Goal: Information Seeking & Learning: Find specific page/section

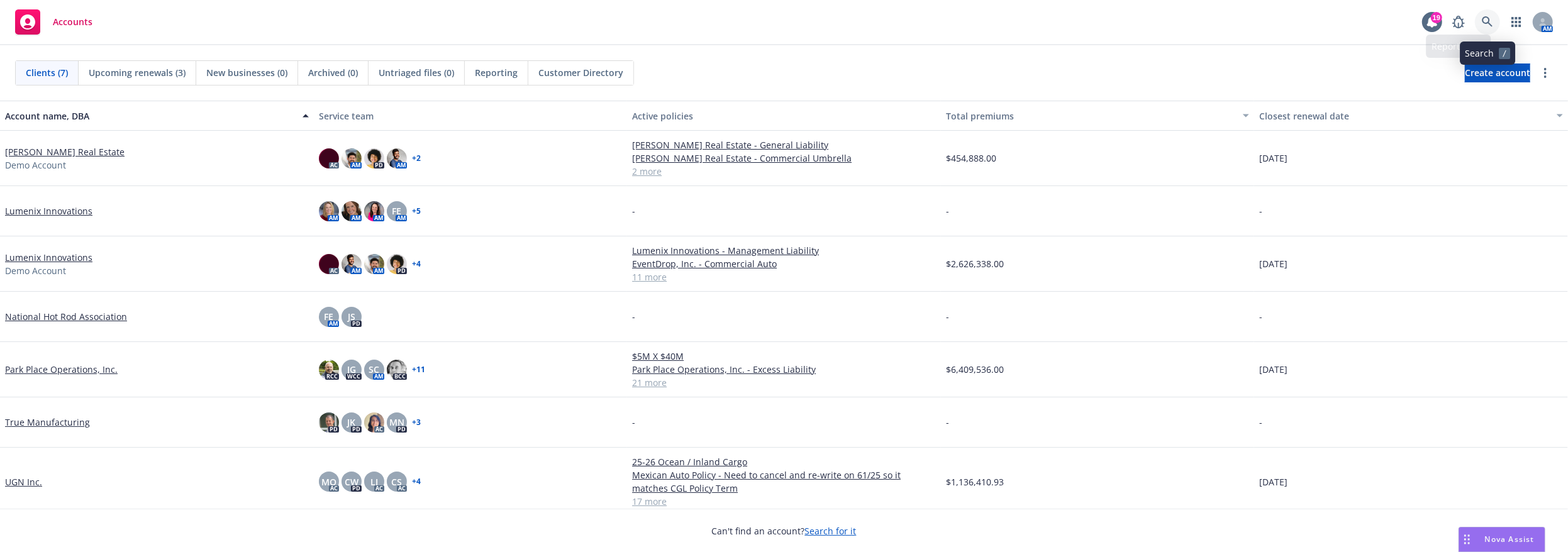
click at [1482, 26] on icon at bounding box center [1488, 22] width 11 height 11
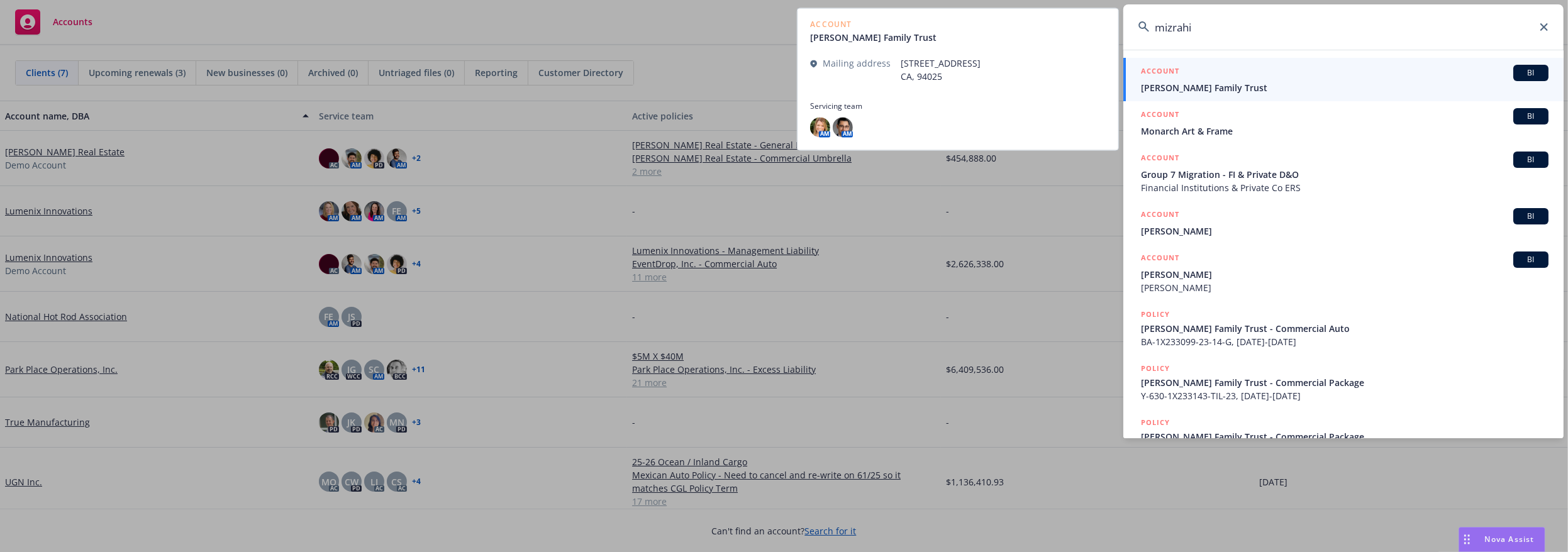
type input "mizrahi"
click at [1433, 78] on div "ACCOUNT BI" at bounding box center [1345, 73] width 408 height 16
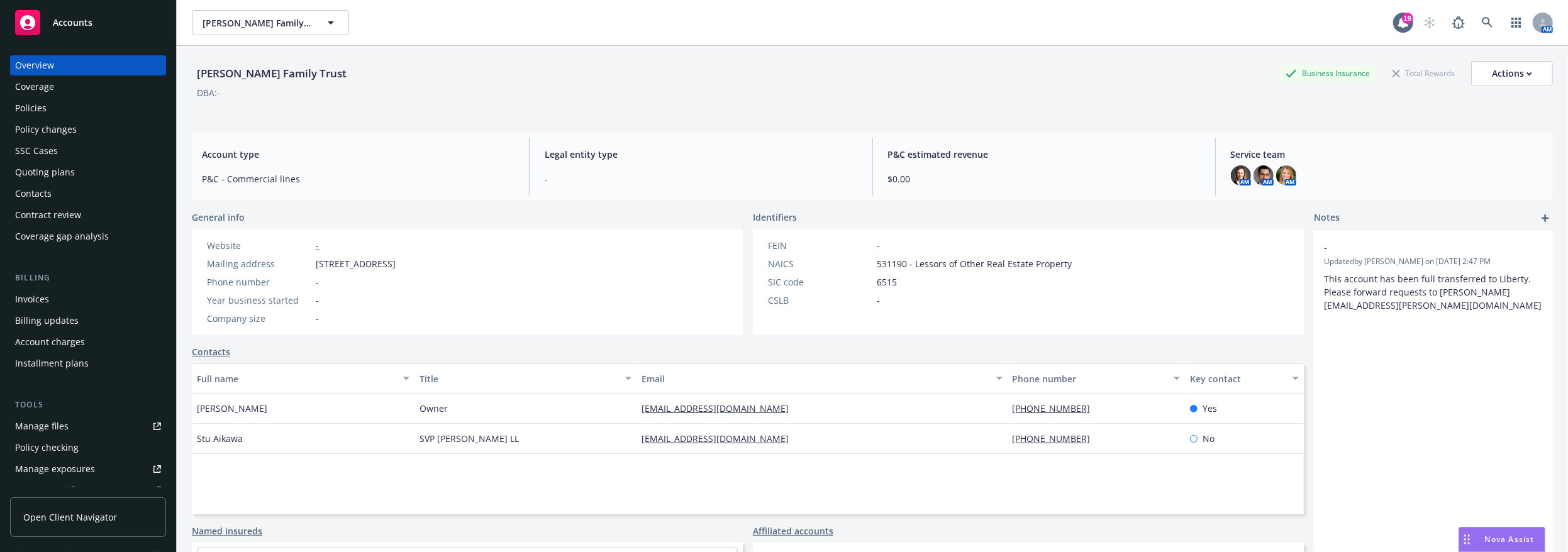
click at [1332, 548] on div "- Updated by [PERSON_NAME] on [DATE] 2:47 PM This account has been full transfe…" at bounding box center [1434, 444] width 239 height 427
click at [71, 303] on div "Invoices" at bounding box center [88, 299] width 146 height 20
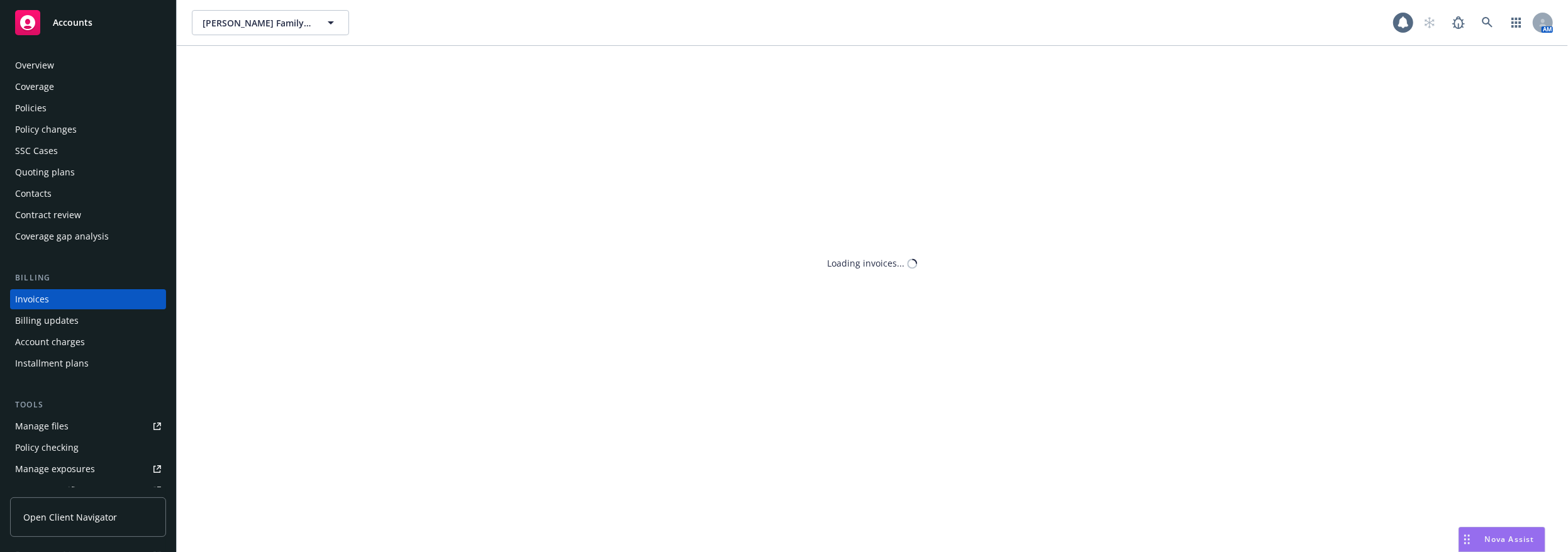
scroll to position [3, 0]
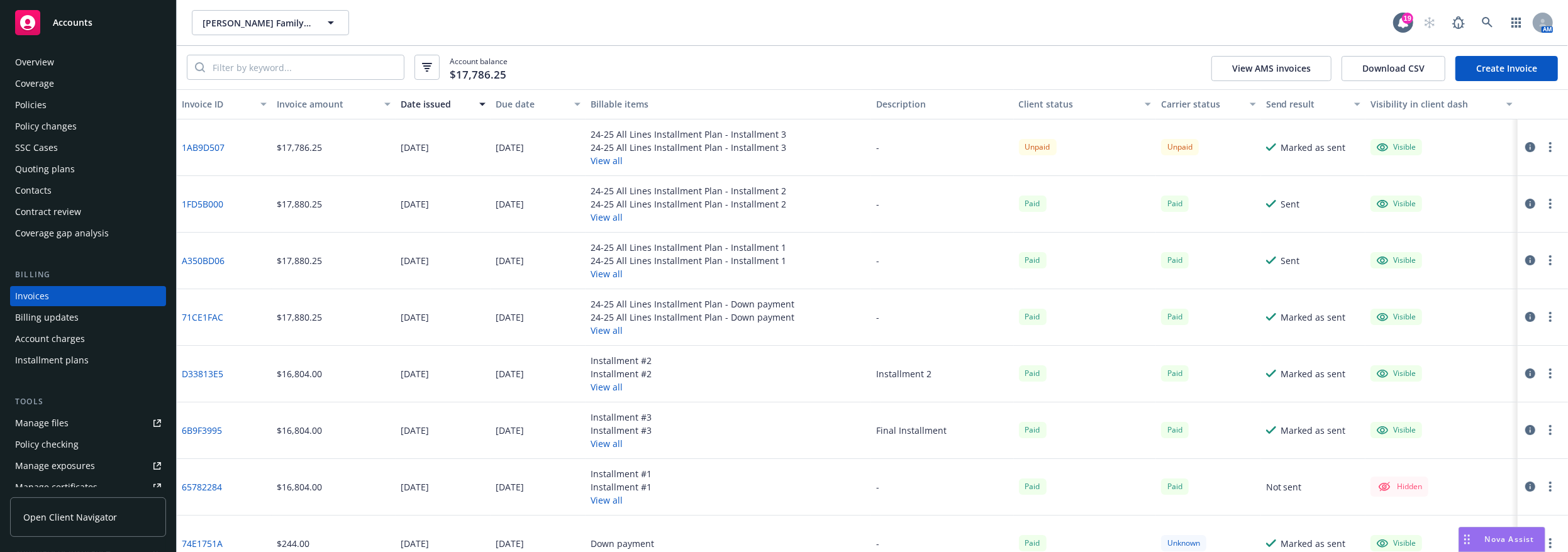
click at [1525, 150] on icon "button" at bounding box center [1530, 147] width 10 height 10
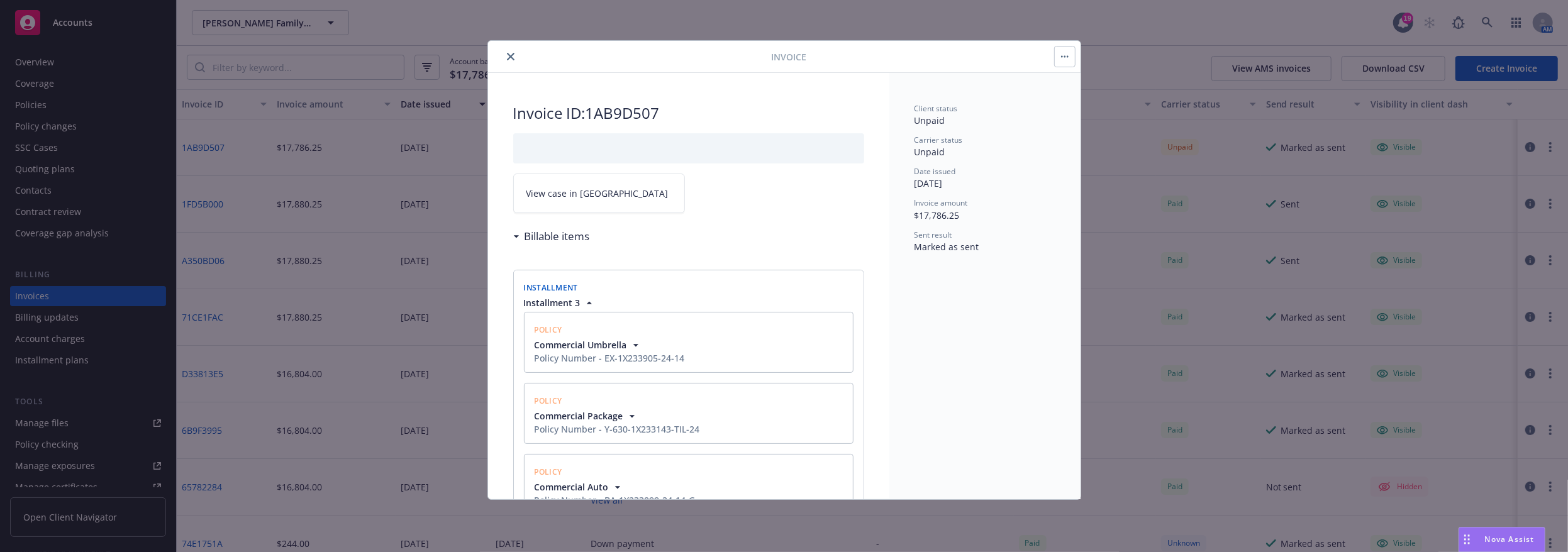
click at [510, 54] on icon "close" at bounding box center [510, 56] width 7 height 7
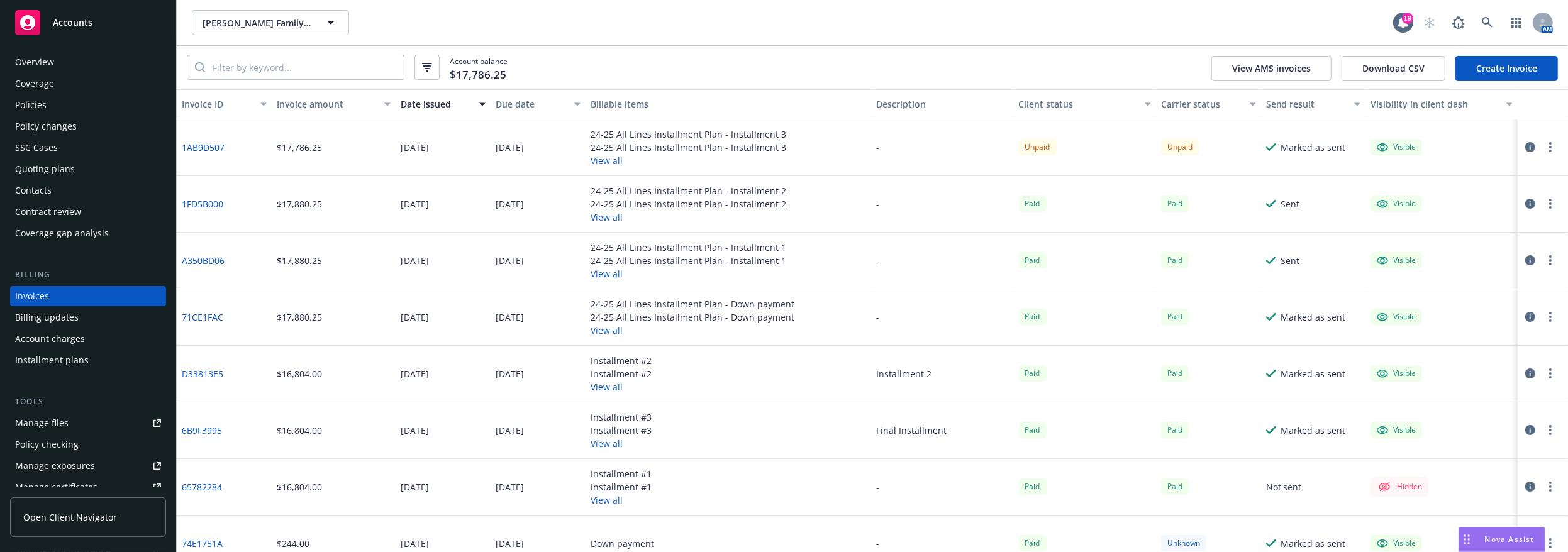
click at [1525, 147] on icon "button" at bounding box center [1530, 147] width 10 height 10
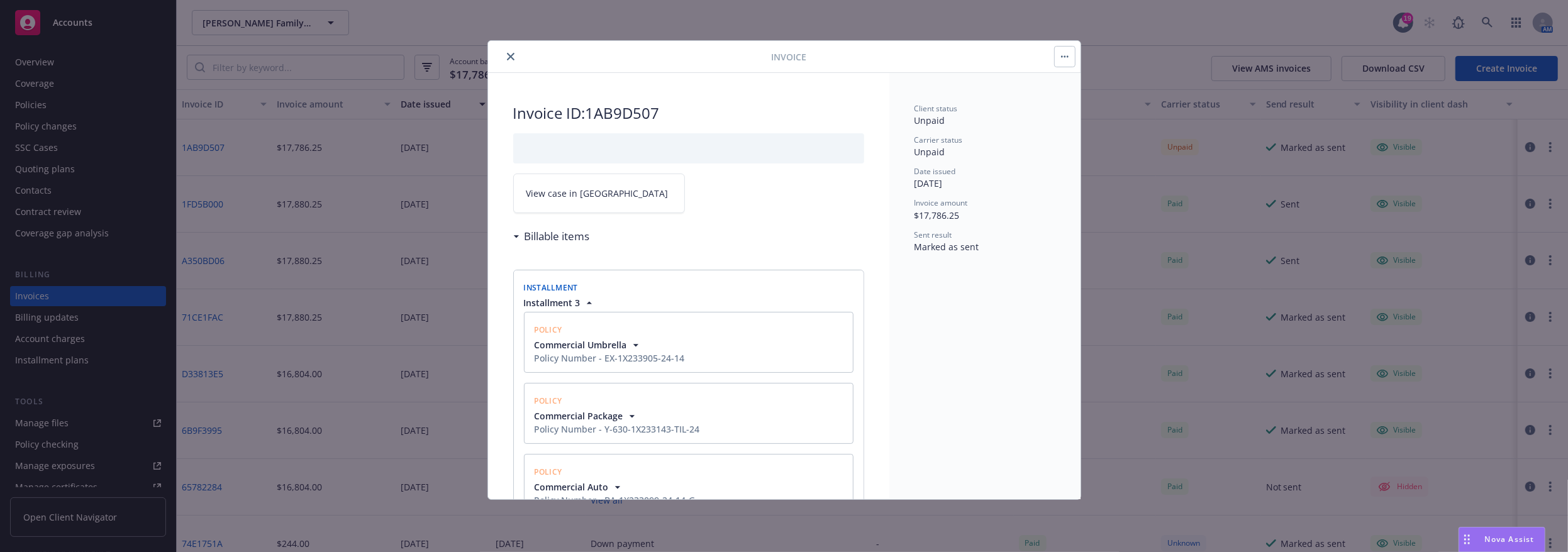
drag, startPoint x: 889, startPoint y: 278, endPoint x: 890, endPoint y: 285, distance: 7.1
click at [890, 285] on div "Client status Unpaid Carrier status Unpaid Date issued 05/05/2025 Invoice amoun…" at bounding box center [985, 286] width 191 height 427
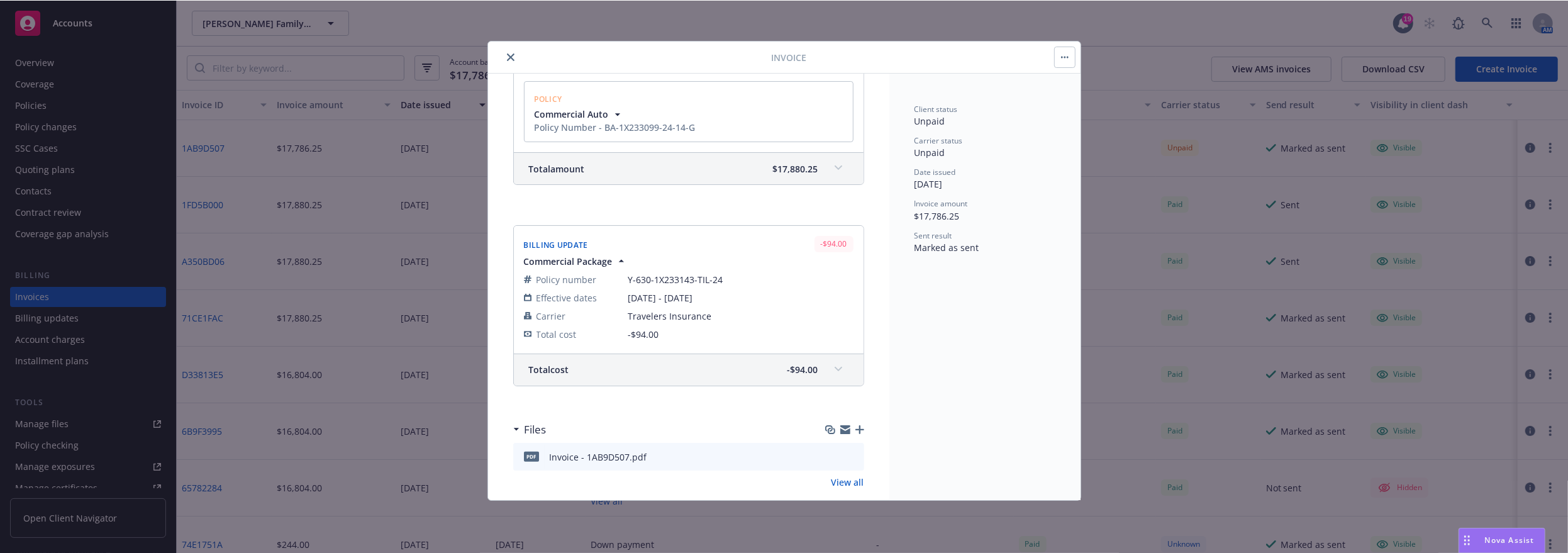
scroll to position [389, 0]
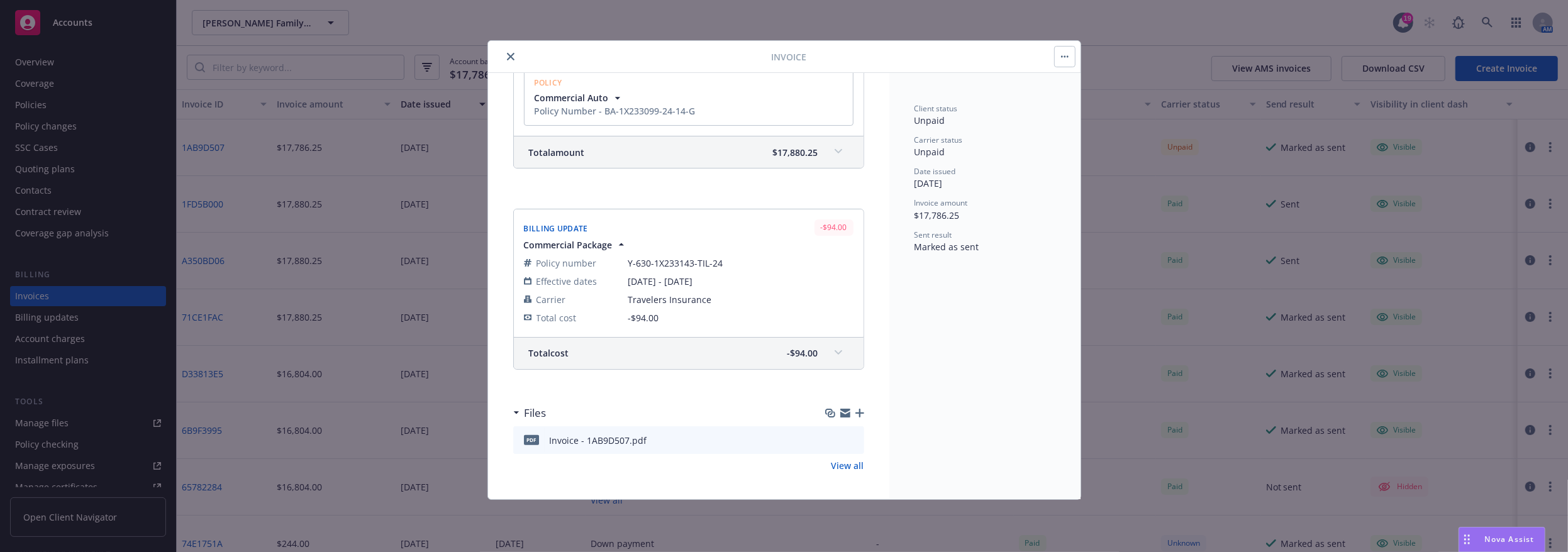
click at [847, 435] on icon "preview file" at bounding box center [852, 439] width 11 height 9
click at [514, 55] on icon "close" at bounding box center [510, 56] width 7 height 7
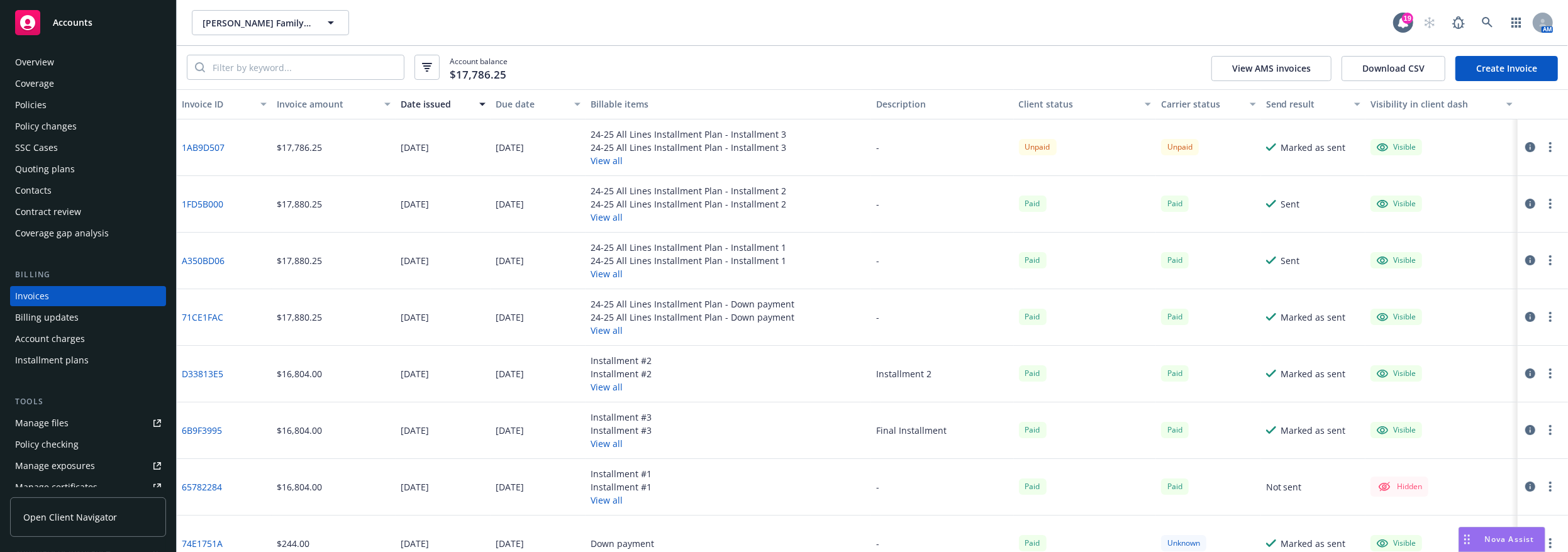
click at [1544, 150] on button "button" at bounding box center [1550, 147] width 15 height 15
click at [1471, 297] on link "Download invoice PDF" at bounding box center [1468, 298] width 160 height 25
click at [1172, 76] on div "Account balance $17,786.25 View AMS invoices Download CSV Create Invoice" at bounding box center [872, 67] width 1391 height 43
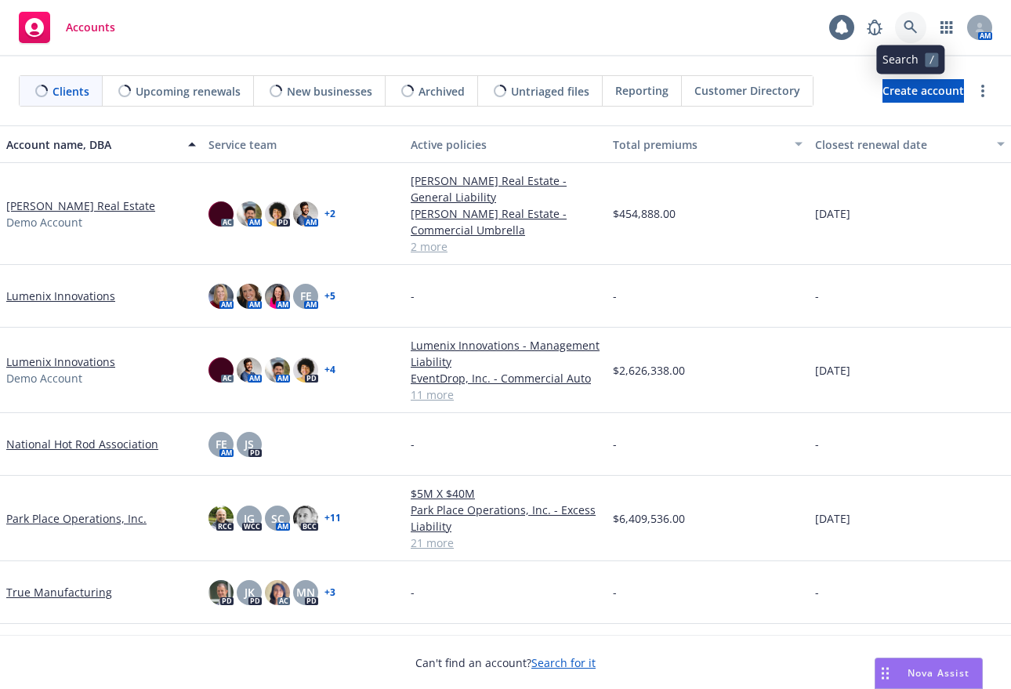
click at [911, 31] on icon at bounding box center [911, 27] width 14 height 14
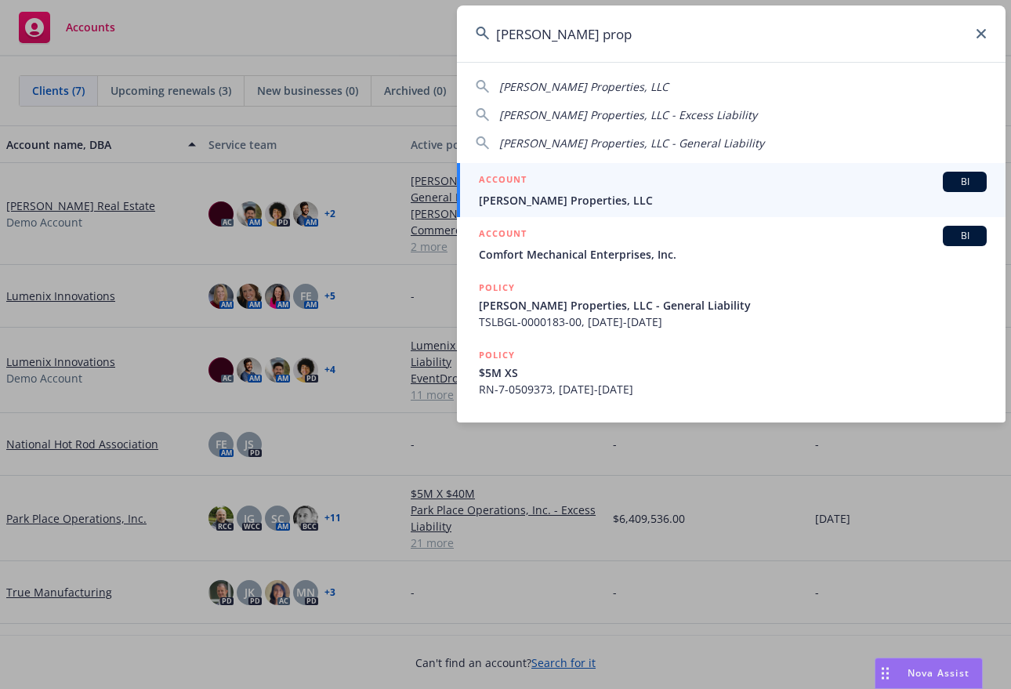
type input "[PERSON_NAME] prop"
click at [746, 187] on div "ACCOUNT BI" at bounding box center [733, 182] width 508 height 20
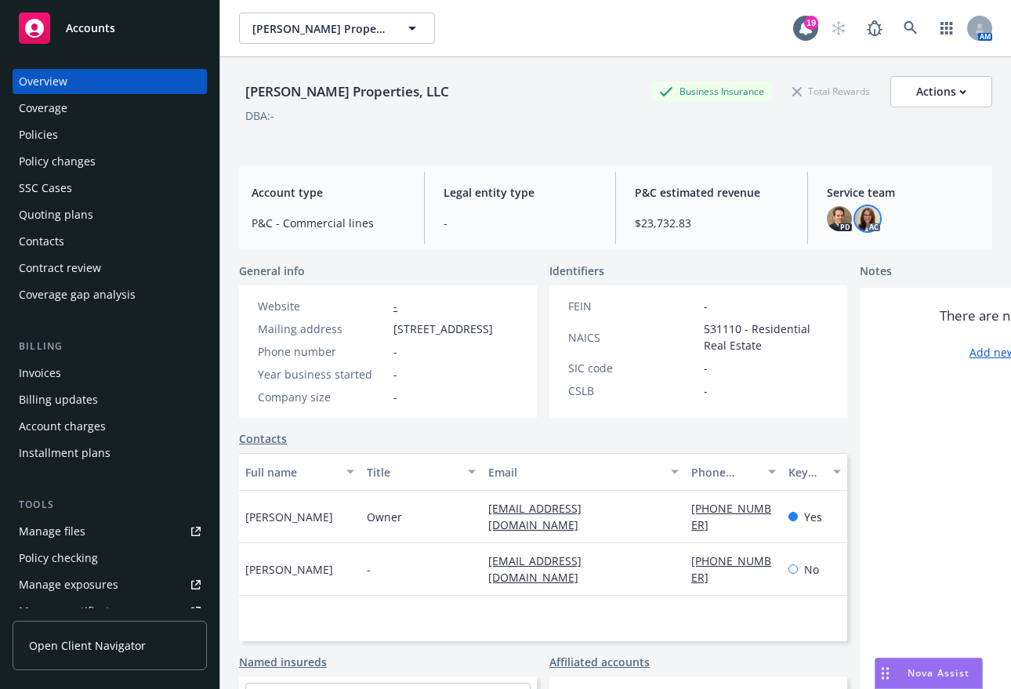
click at [859, 218] on img at bounding box center [867, 218] width 25 height 25
click at [906, 134] on div "[PERSON_NAME] Properties, LLC Business Insurance Total Rewards Actions DBA: -" at bounding box center [615, 108] width 753 height 64
click at [908, 24] on link at bounding box center [910, 28] width 31 height 31
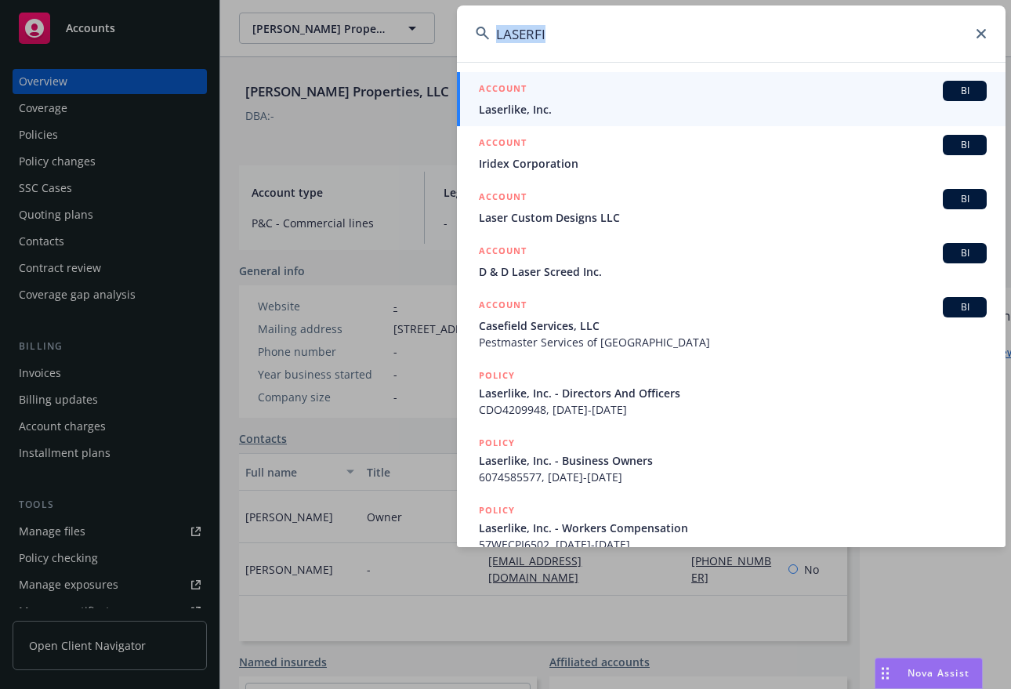
drag, startPoint x: 978, startPoint y: 37, endPoint x: 803, endPoint y: 34, distance: 174.8
click at [803, 34] on div "LASERFI" at bounding box center [731, 33] width 549 height 56
click at [803, 34] on input "LASERFI" at bounding box center [731, 33] width 549 height 56
drag, startPoint x: 715, startPoint y: 34, endPoint x: 243, endPoint y: 33, distance: 471.9
click at [243, 33] on div "LASERFI ACCOUNT BI Laserlike, Inc. ACCOUNT BI Iridex Corporation ACCOUNT BI Las…" at bounding box center [505, 344] width 1011 height 689
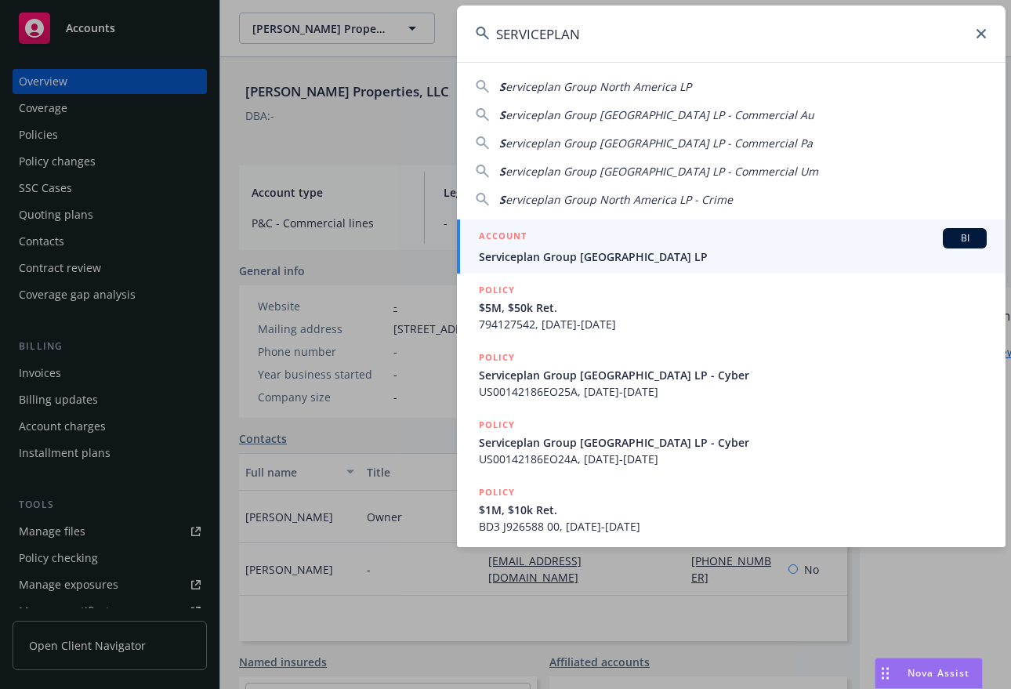
type input "SERVICEPLAN"
drag, startPoint x: 721, startPoint y: 254, endPoint x: 734, endPoint y: 267, distance: 17.7
click at [721, 254] on span "Serviceplan Group [GEOGRAPHIC_DATA] LP" at bounding box center [733, 257] width 508 height 16
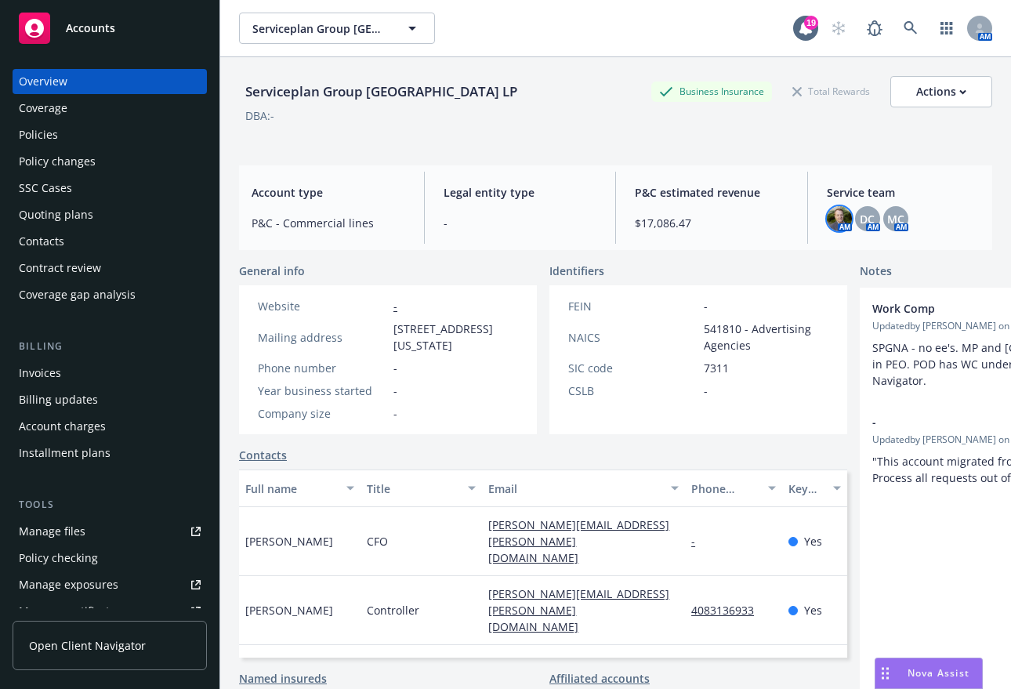
click at [837, 217] on img at bounding box center [839, 218] width 25 height 25
click at [872, 218] on div "AM DC AM MC AM" at bounding box center [904, 218] width 154 height 25
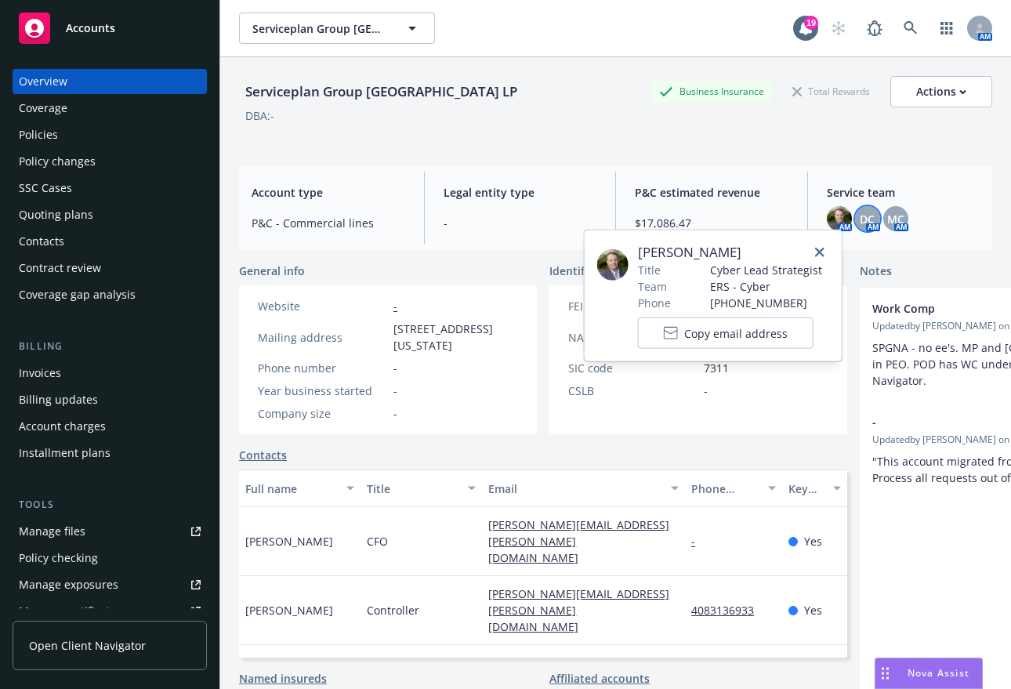
click at [865, 222] on span "DC" at bounding box center [867, 219] width 15 height 16
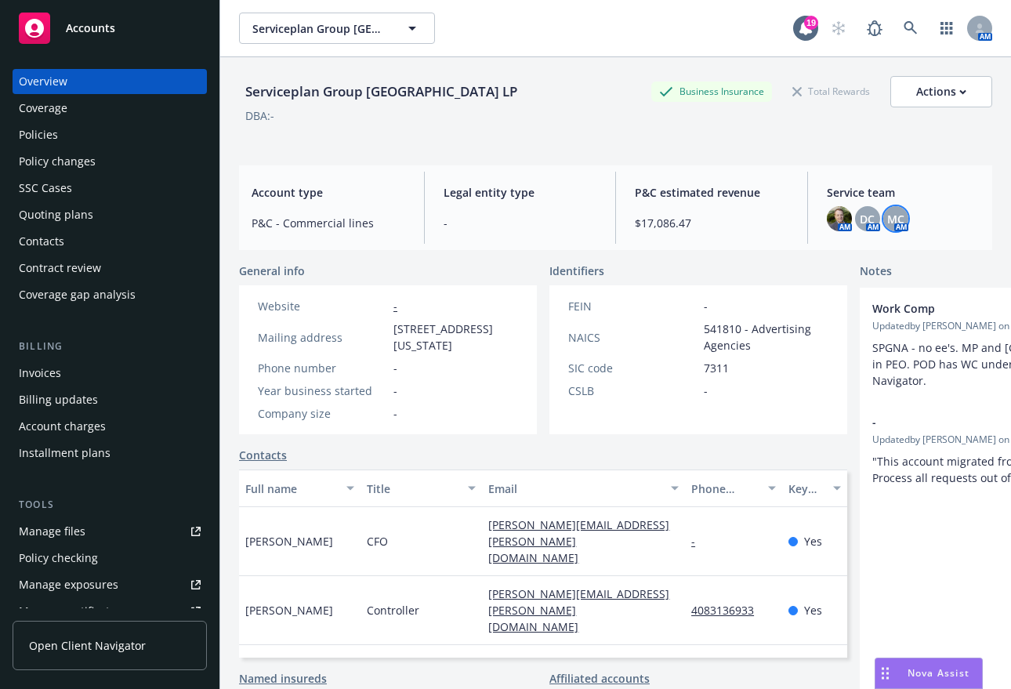
click at [894, 223] on span "MC" at bounding box center [895, 219] width 17 height 16
click at [860, 222] on span "DC" at bounding box center [867, 219] width 15 height 16
click at [450, 114] on div "DBA: -" at bounding box center [615, 115] width 753 height 16
click at [66, 129] on div "Policies" at bounding box center [110, 134] width 182 height 25
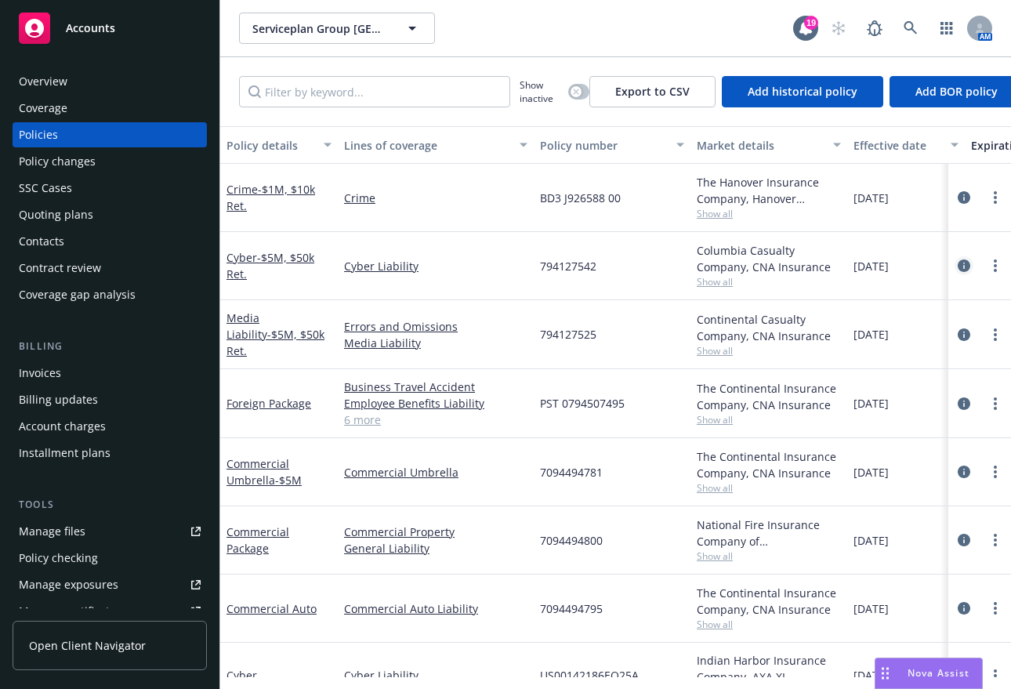
click at [958, 267] on icon "circleInformation" at bounding box center [964, 265] width 13 height 13
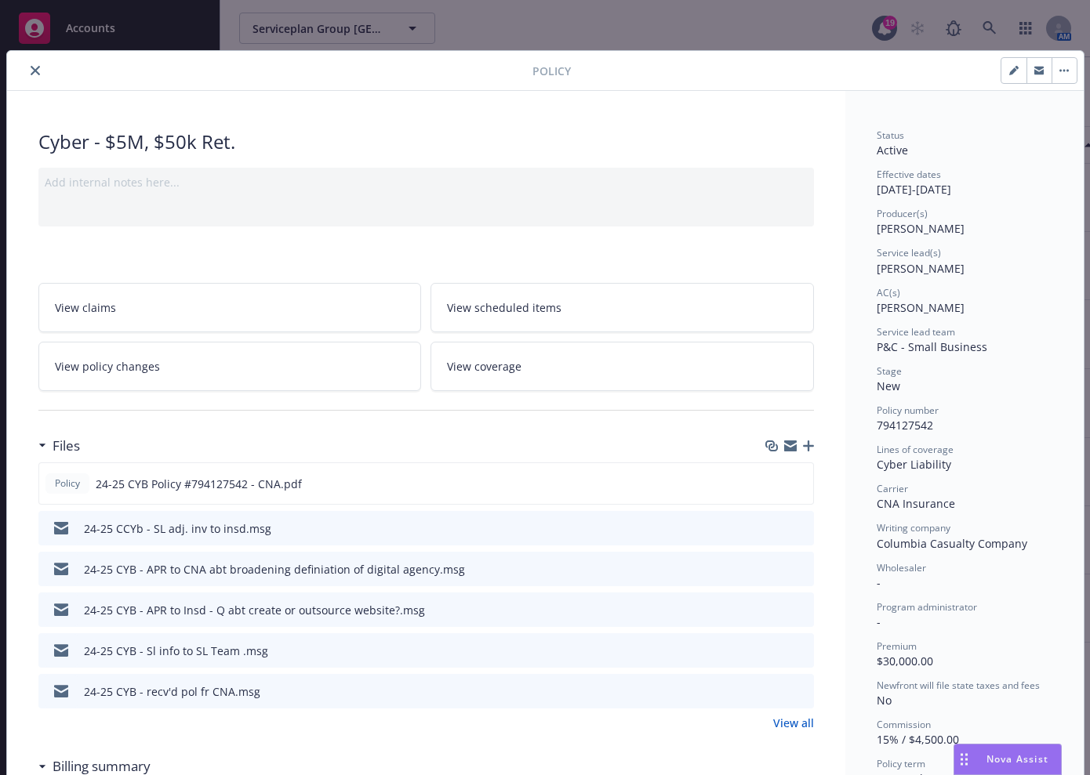
click at [33, 68] on icon "close" at bounding box center [35, 70] width 9 height 9
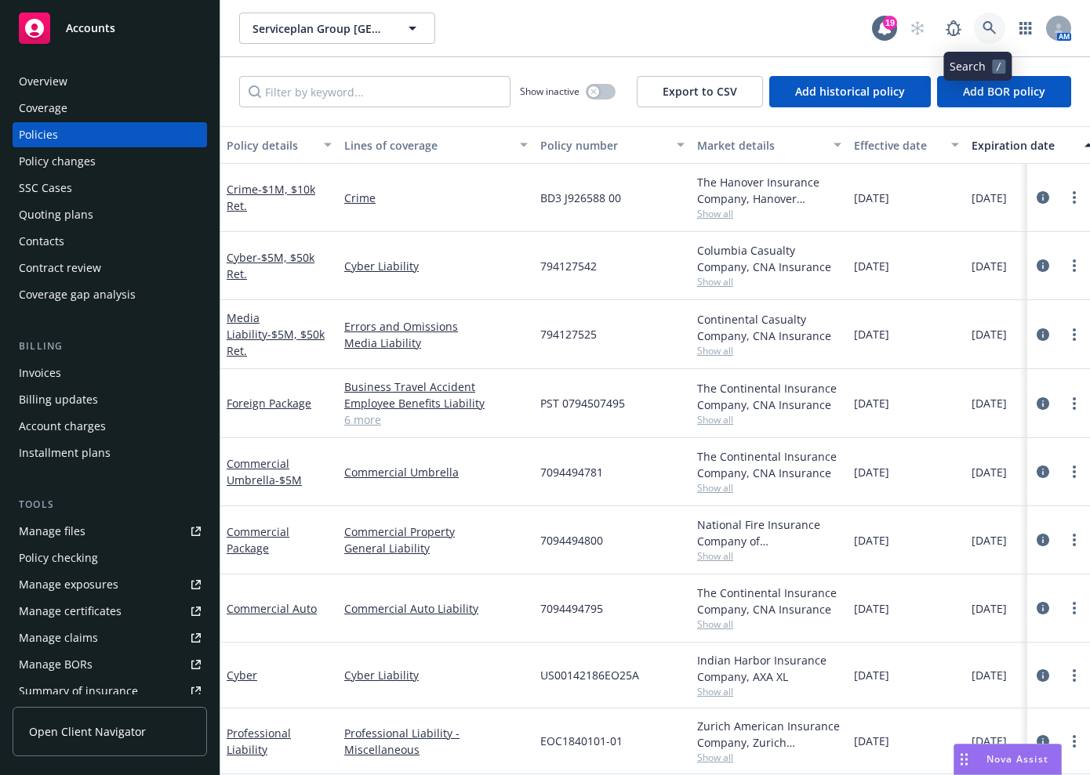
click at [983, 32] on icon at bounding box center [989, 28] width 14 height 14
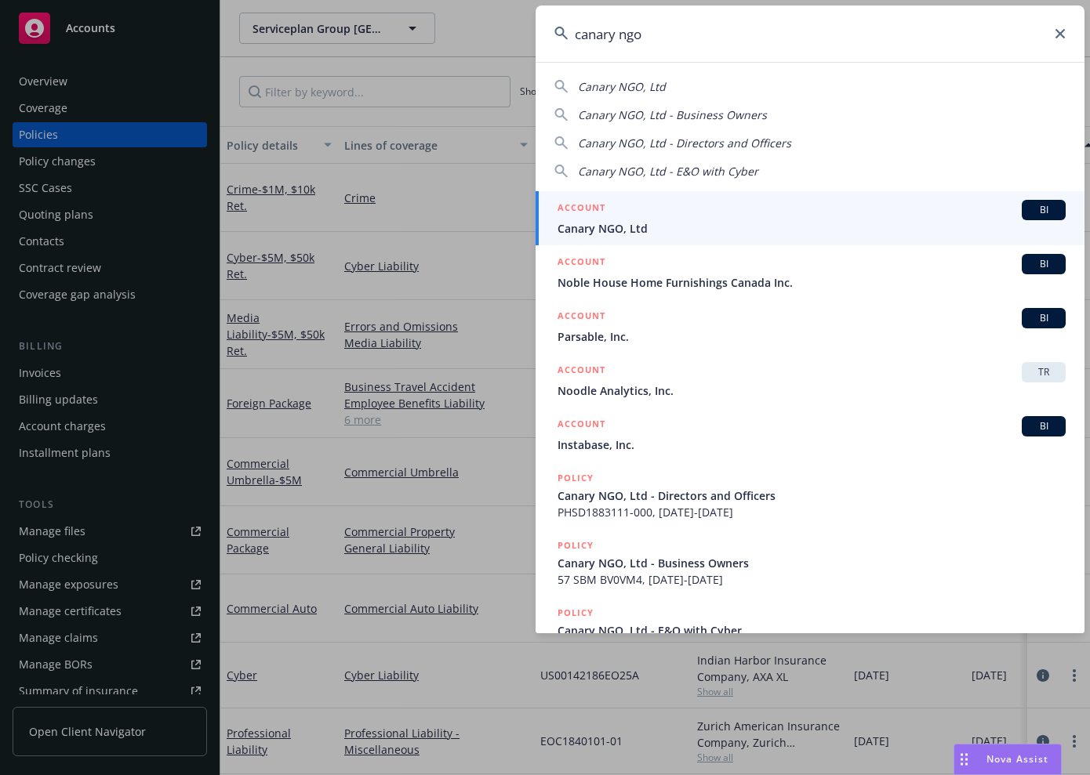
type input "canary ngo"
click at [845, 224] on span "Canary NGO, Ltd" at bounding box center [811, 228] width 508 height 16
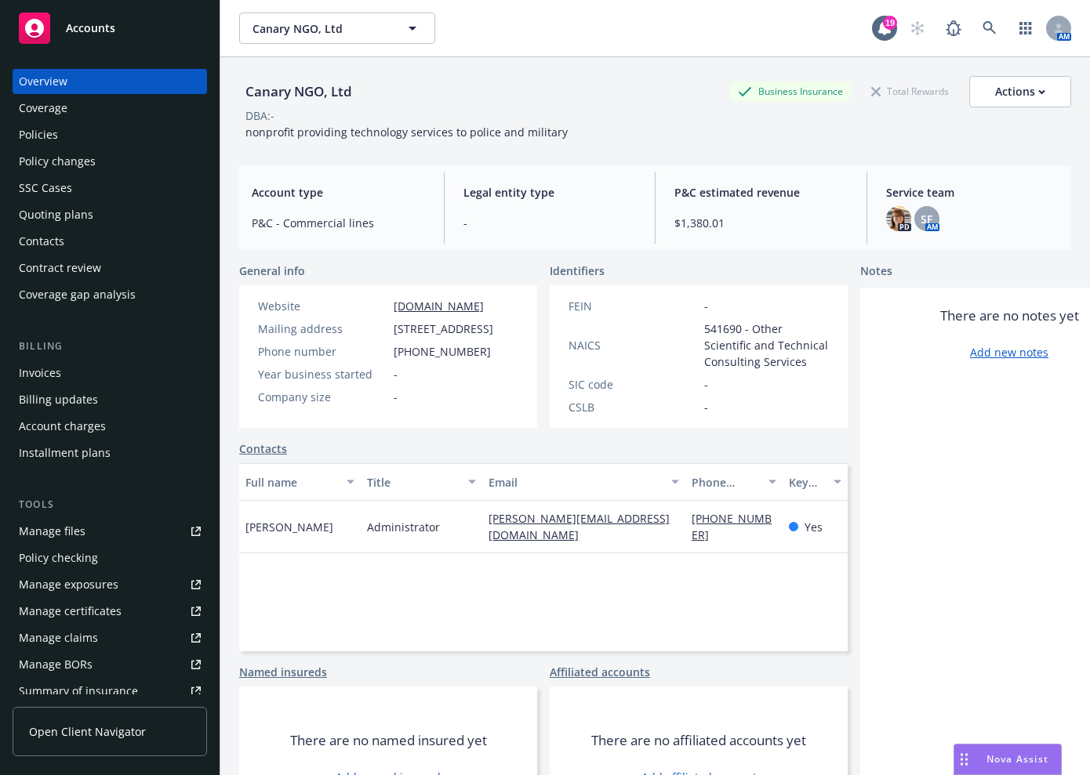
click at [73, 137] on div "Policies" at bounding box center [110, 134] width 182 height 25
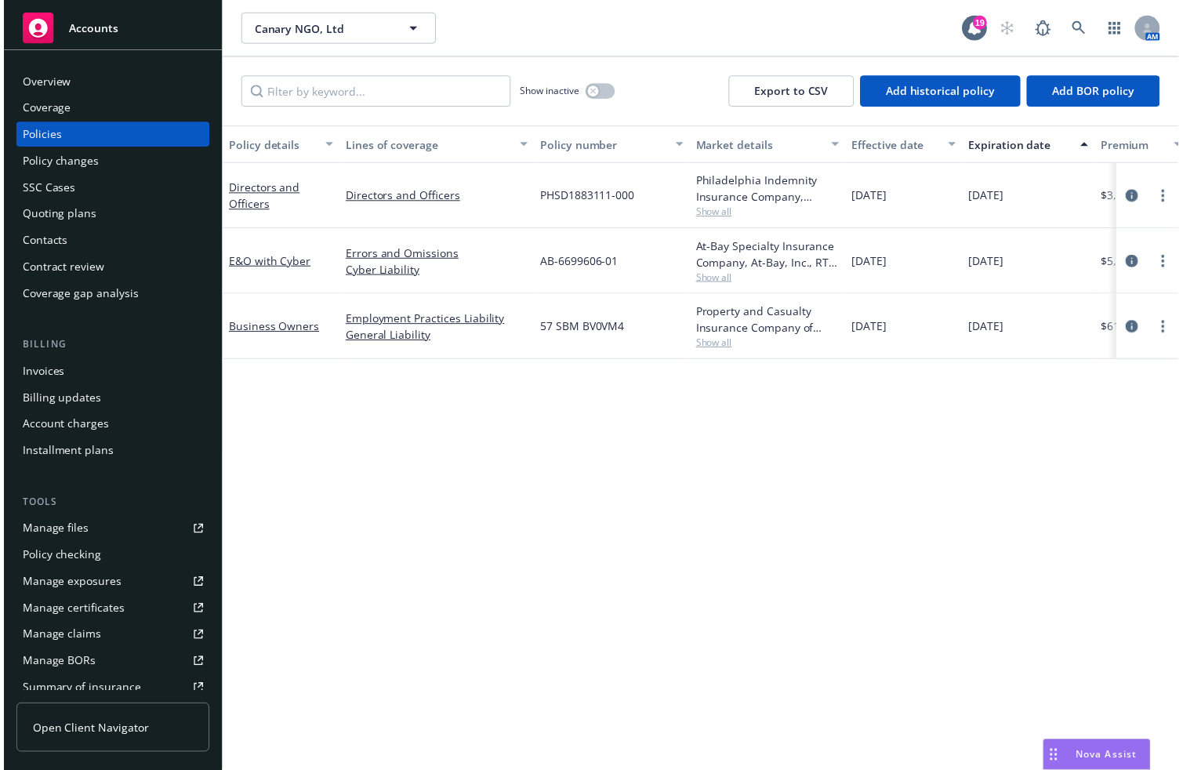
scroll to position [0, 147]
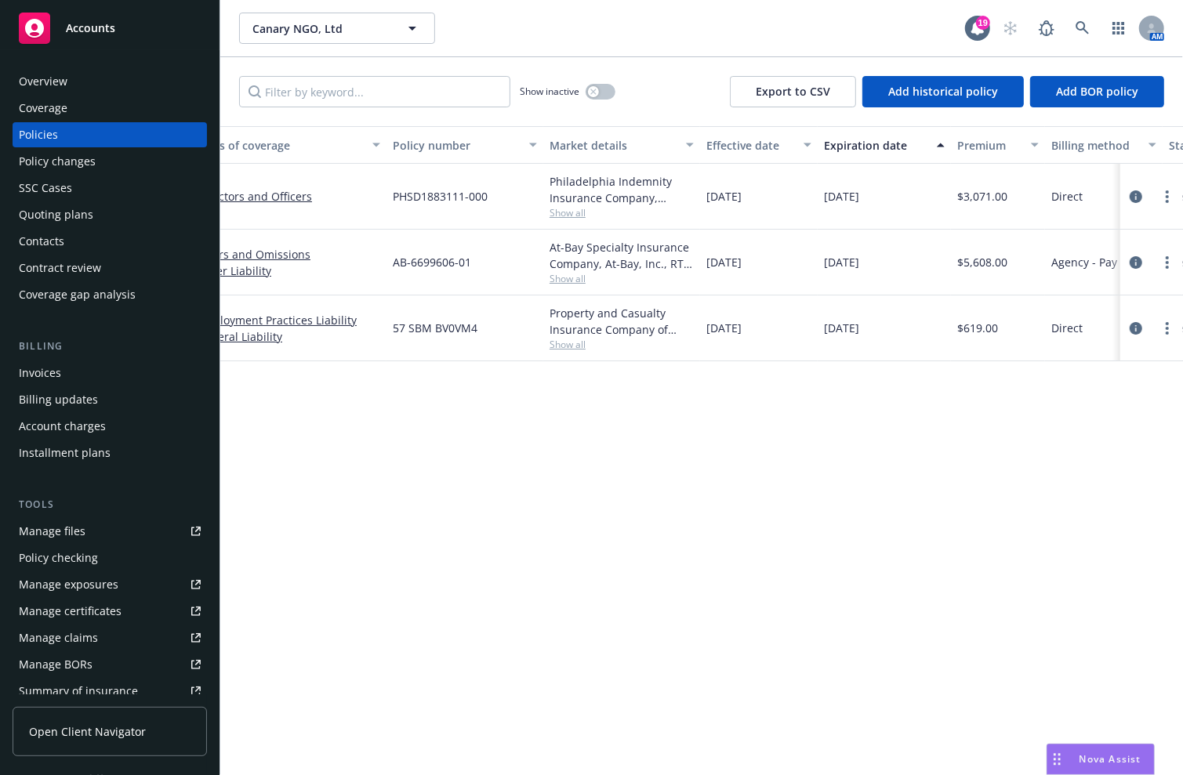
click at [664, 592] on div "Policy details Lines of coverage Policy number Market details Effective date Ex…" at bounding box center [701, 451] width 963 height 650
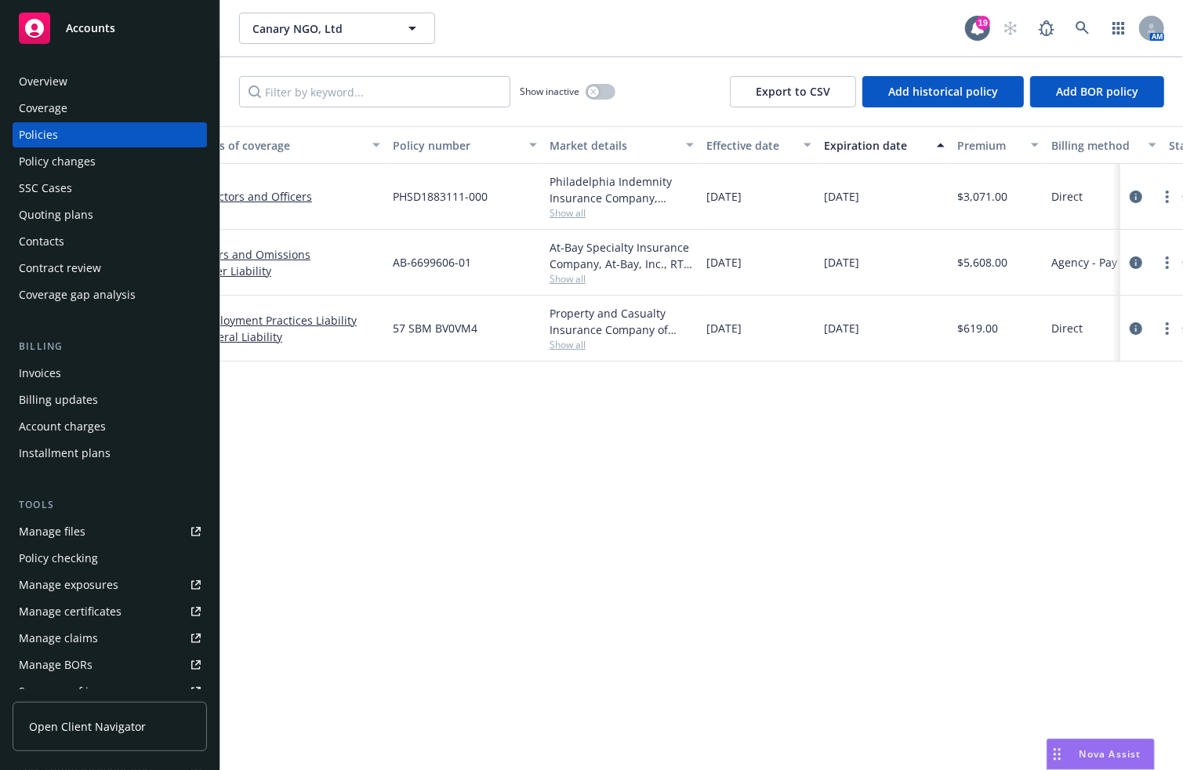
click at [627, 688] on div "Policy details Lines of coverage Policy number Market details Effective date Ex…" at bounding box center [701, 451] width 963 height 650
